Goal: Information Seeking & Learning: Find specific page/section

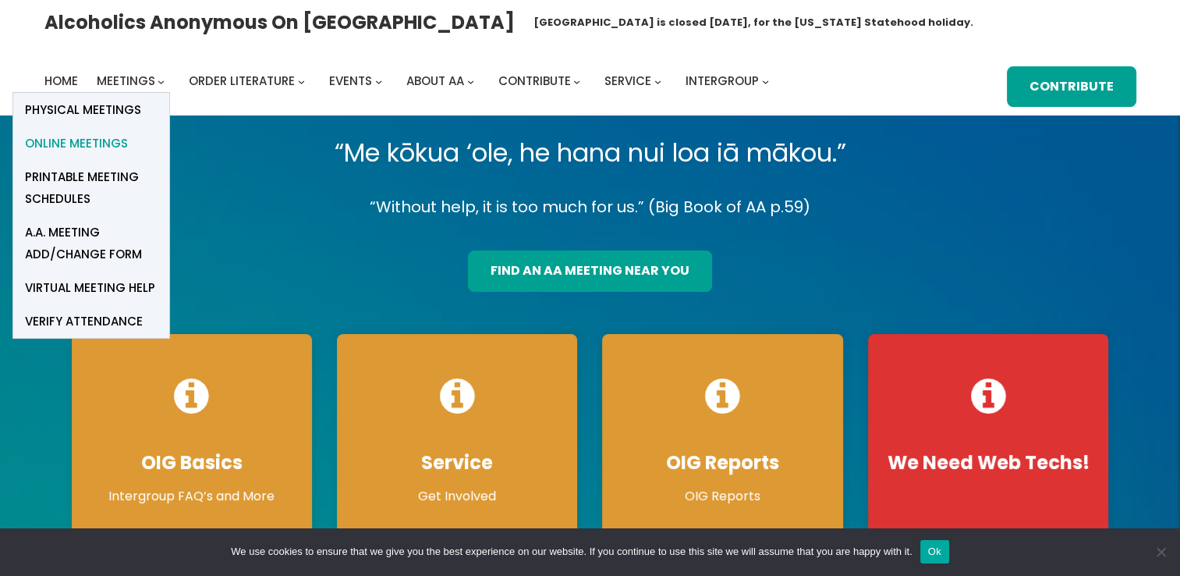
click at [108, 140] on span "Online Meetings" at bounding box center [76, 144] width 103 height 22
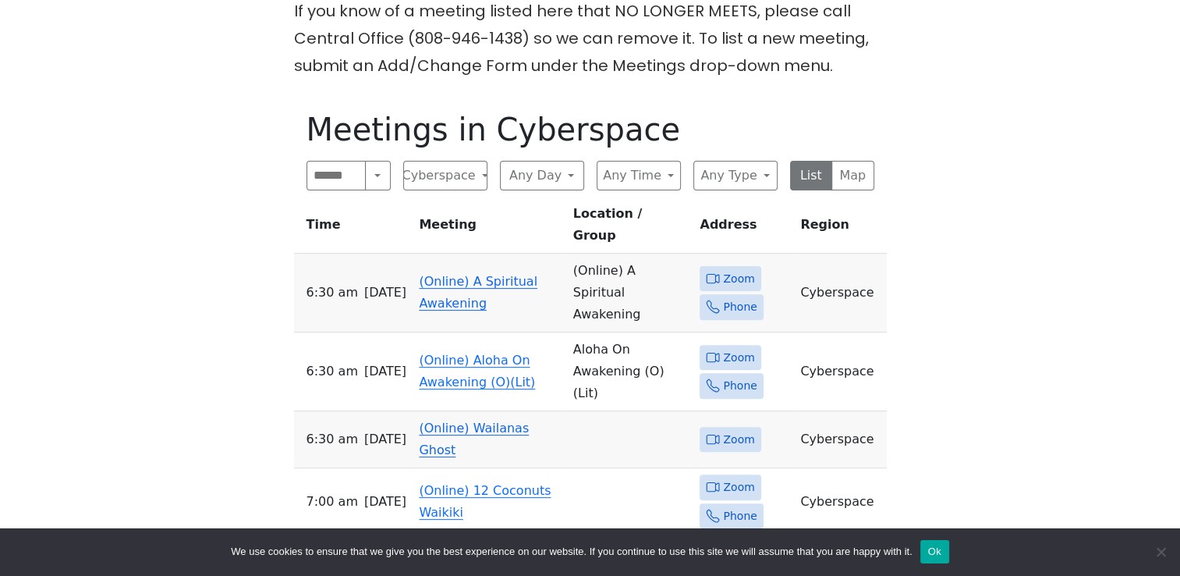
scroll to position [468, 0]
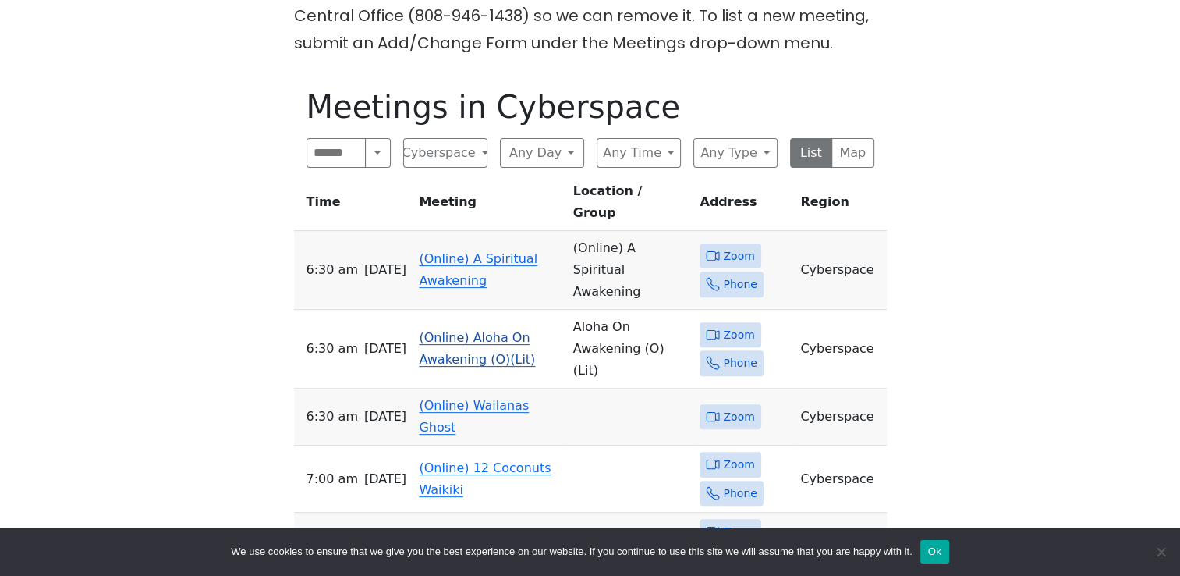
click at [728, 325] on span "Zoom" at bounding box center [738, 334] width 31 height 19
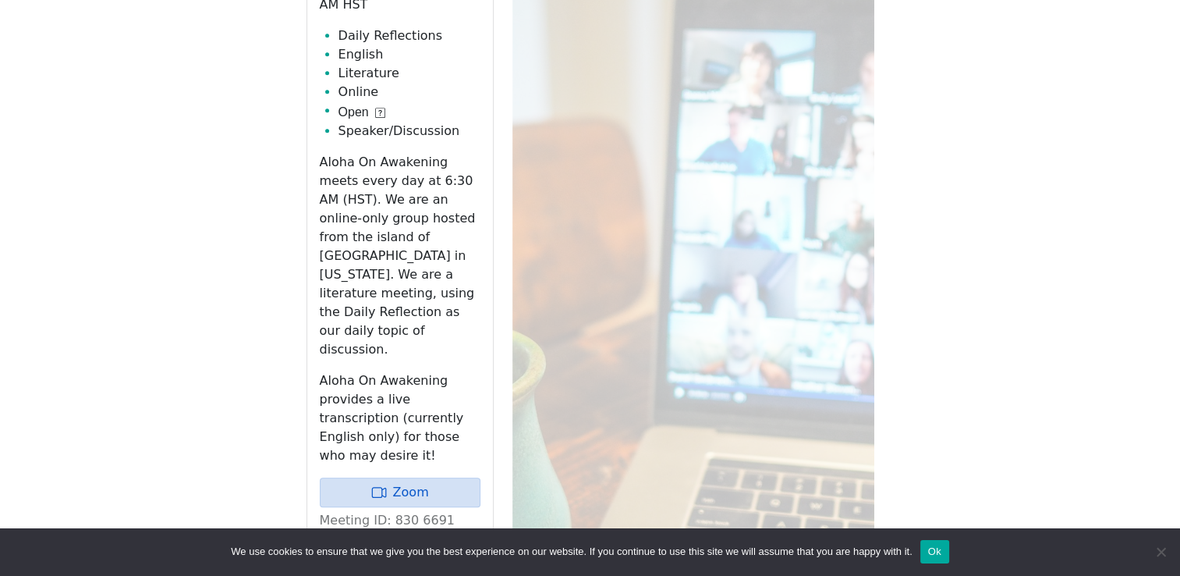
scroll to position [778, 0]
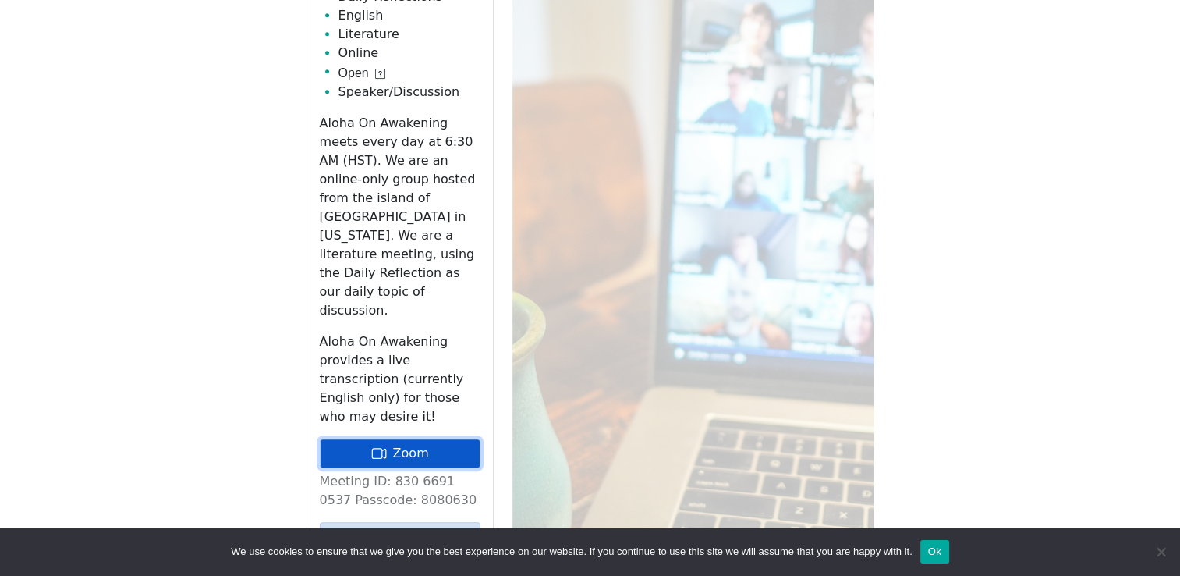
click at [431, 438] on link "Zoom" at bounding box center [400, 453] width 161 height 30
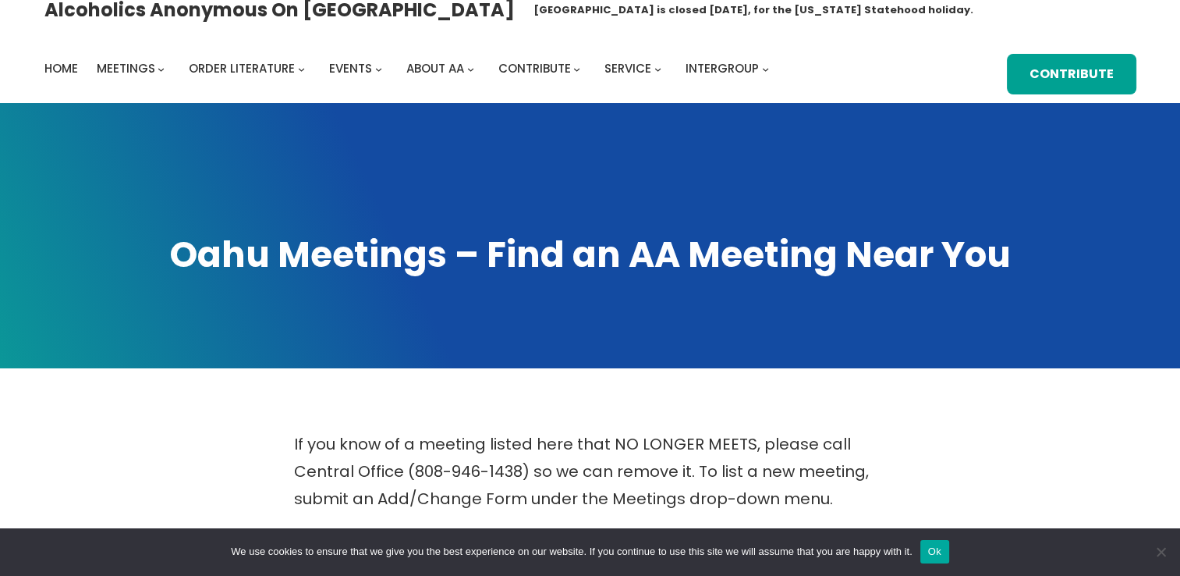
scroll to position [0, 0]
